Goal: Task Accomplishment & Management: Use online tool/utility

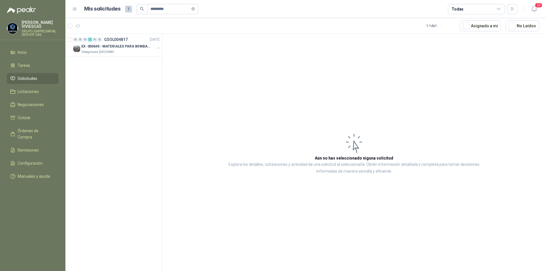
click at [21, 77] on span "Solicitudes" at bounding box center [28, 78] width 20 height 6
click at [82, 25] on button "button" at bounding box center [77, 25] width 9 height 9
click at [32, 79] on span "Solicitudes" at bounding box center [28, 78] width 20 height 6
click at [28, 79] on span "Solicitudes" at bounding box center [28, 78] width 20 height 6
click at [36, 78] on span "Solicitudes" at bounding box center [28, 78] width 20 height 6
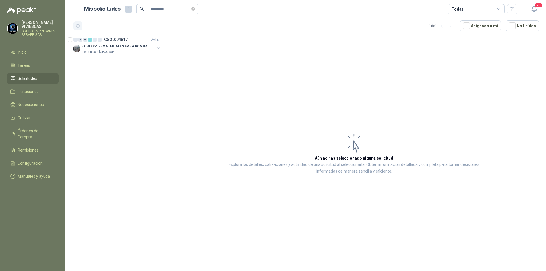
click at [81, 23] on button "button" at bounding box center [77, 25] width 9 height 9
click at [80, 27] on icon "button" at bounding box center [78, 26] width 5 height 5
click at [195, 10] on icon "close-circle" at bounding box center [192, 8] width 3 height 3
